Goal: Transaction & Acquisition: Purchase product/service

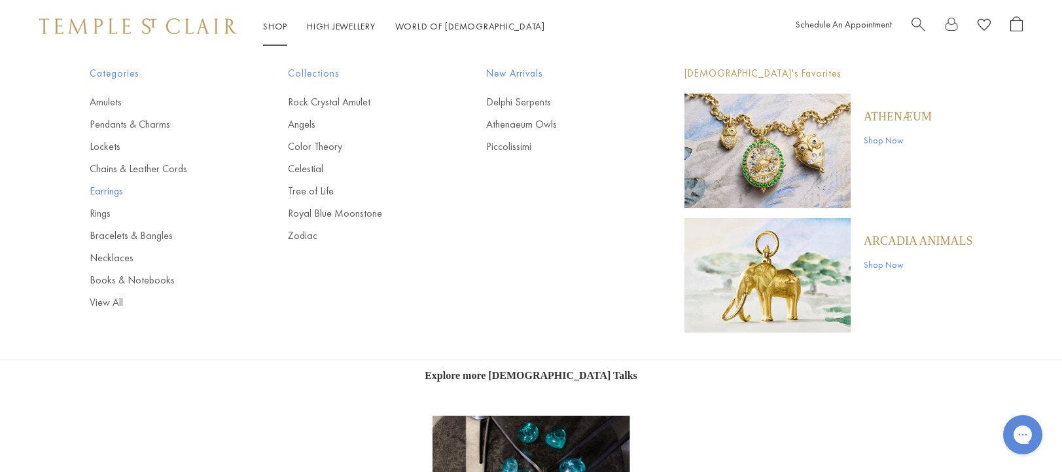
click at [108, 187] on link "Earrings" at bounding box center [163, 191] width 146 height 14
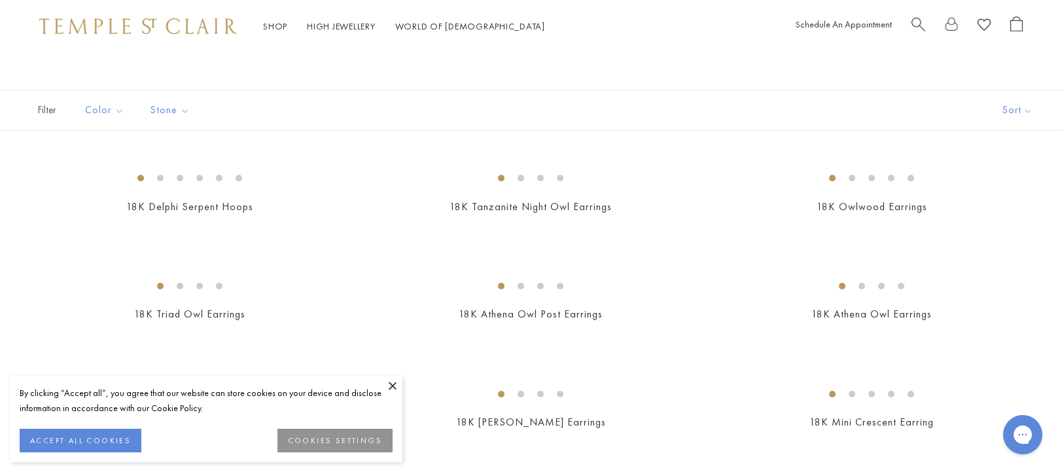
scroll to position [54, 0]
click at [395, 385] on button at bounding box center [393, 386] width 20 height 20
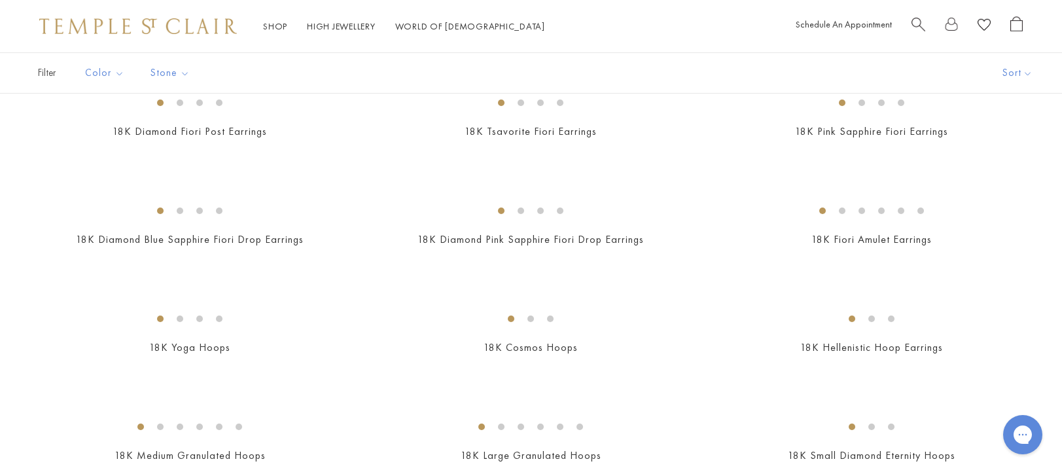
scroll to position [988, 0]
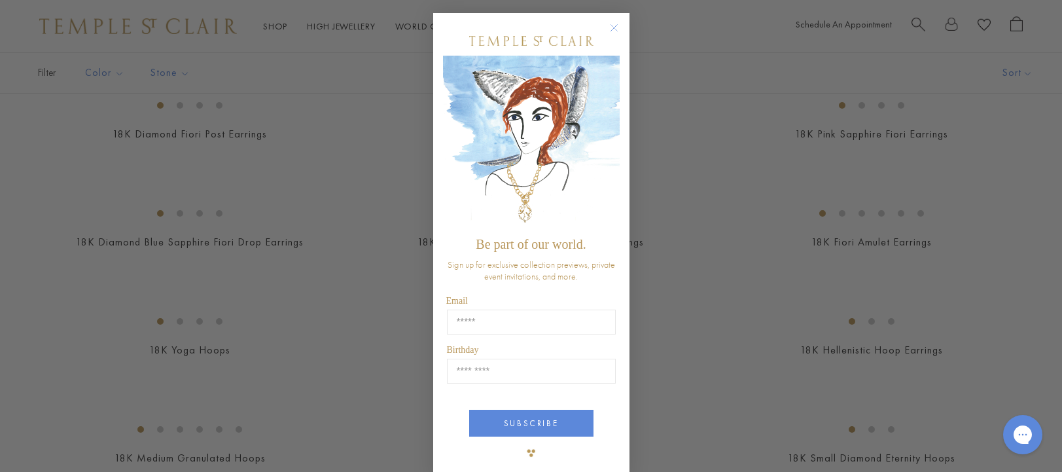
click at [613, 36] on circle "Close dialog" at bounding box center [614, 28] width 16 height 16
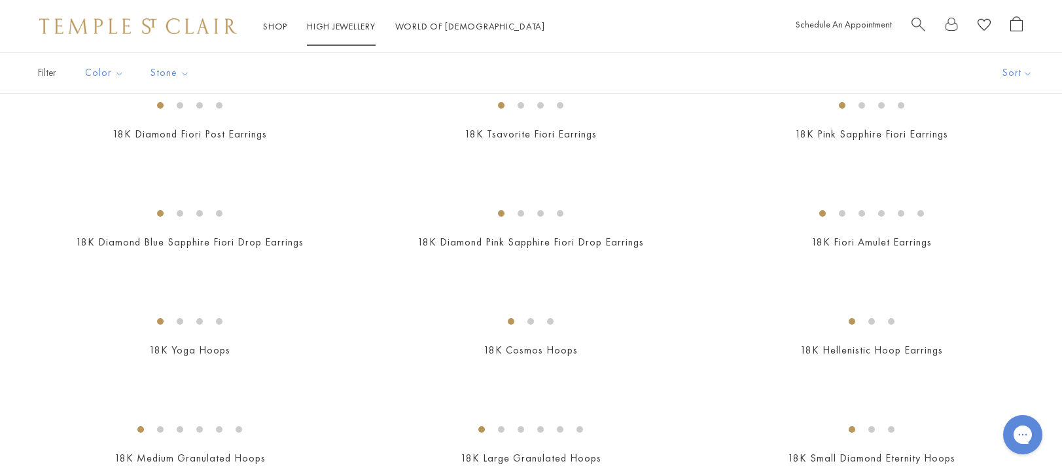
click at [348, 28] on link "High Jewellery High Jewellery" at bounding box center [341, 26] width 69 height 12
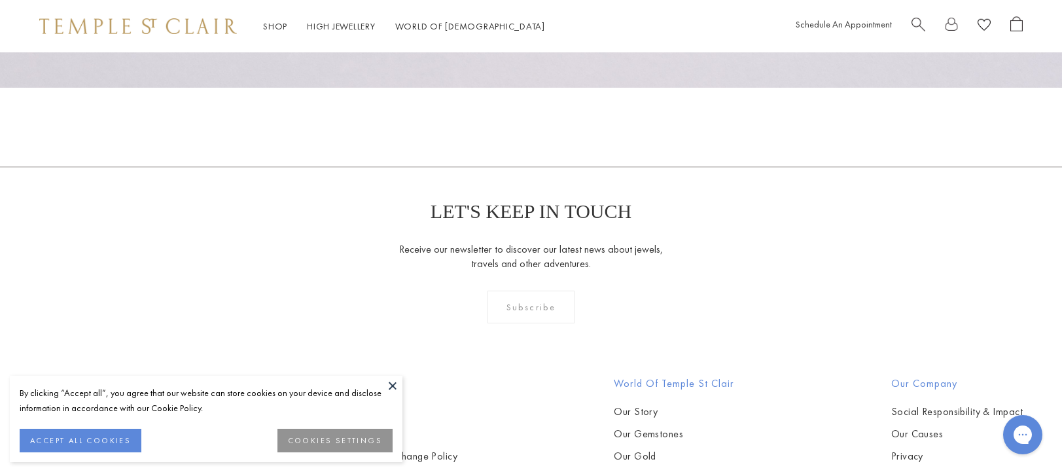
scroll to position [1533, 0]
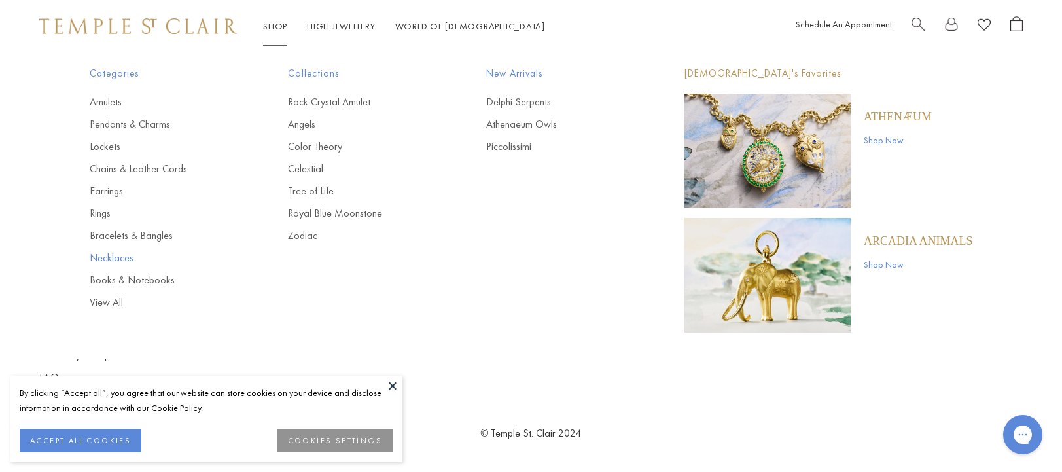
click at [124, 258] on link "Necklaces" at bounding box center [163, 258] width 146 height 14
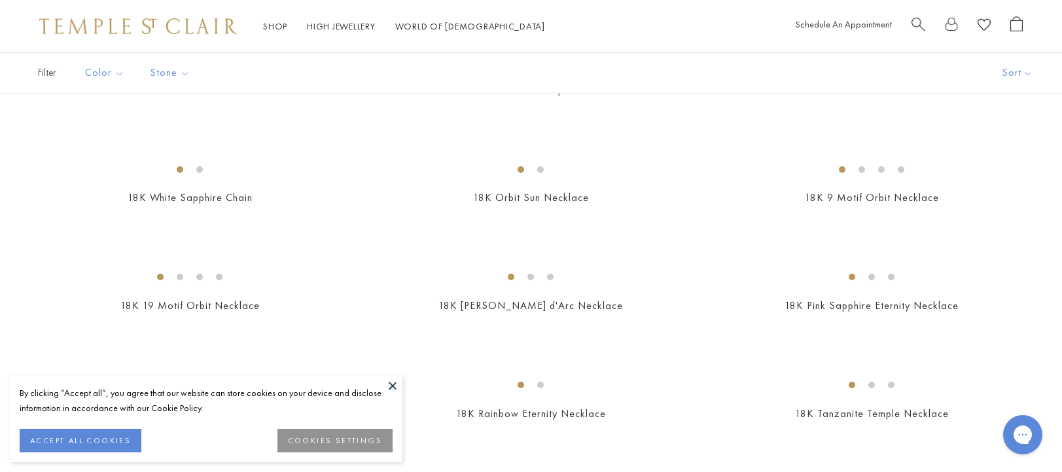
scroll to position [524, 0]
